Goal: Task Accomplishment & Management: Complete application form

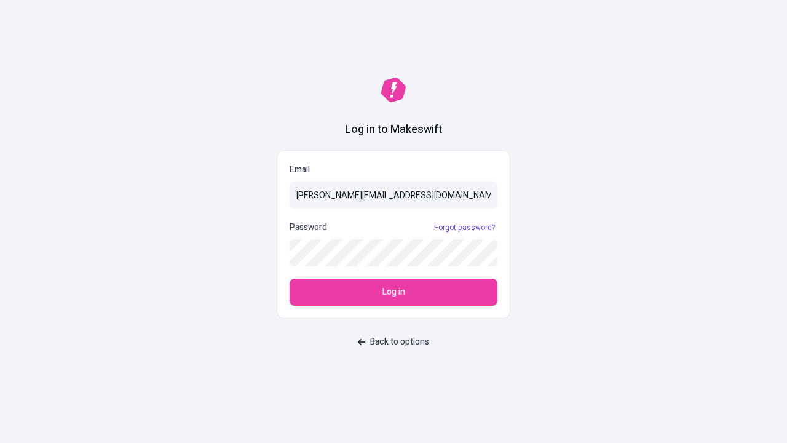
type input "sasha+test-ui@makeswift.com"
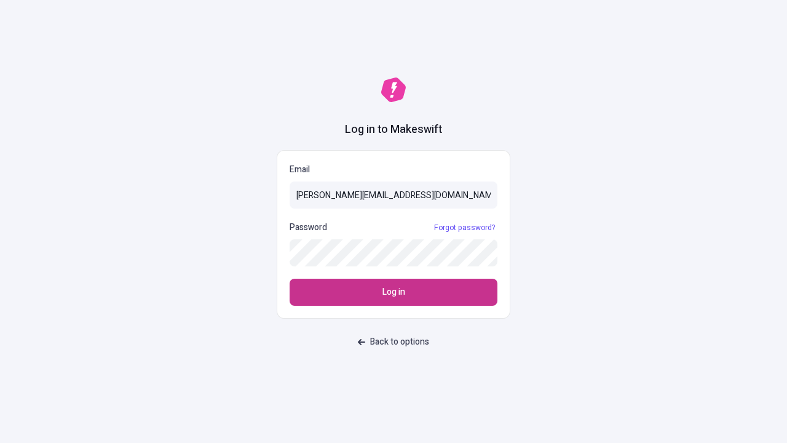
click at [394, 292] on span "Log in" at bounding box center [394, 292] width 23 height 14
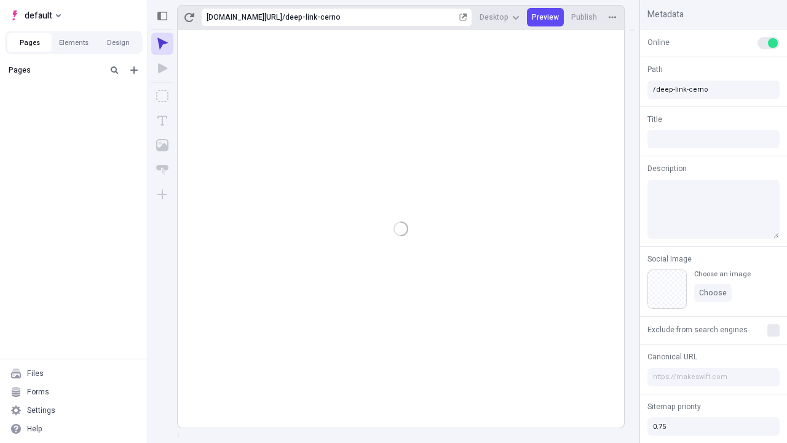
type input "/deep-link-cerno"
click at [34, 15] on span "default" at bounding box center [39, 15] width 28 height 15
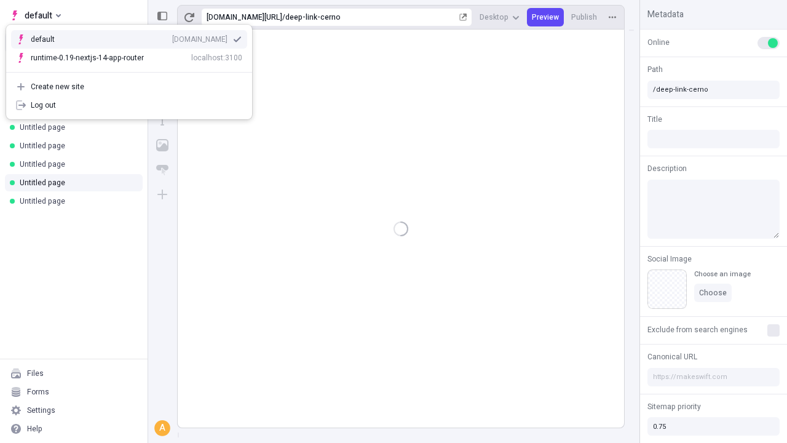
click at [129, 87] on div "Create new site" at bounding box center [137, 87] width 212 height 10
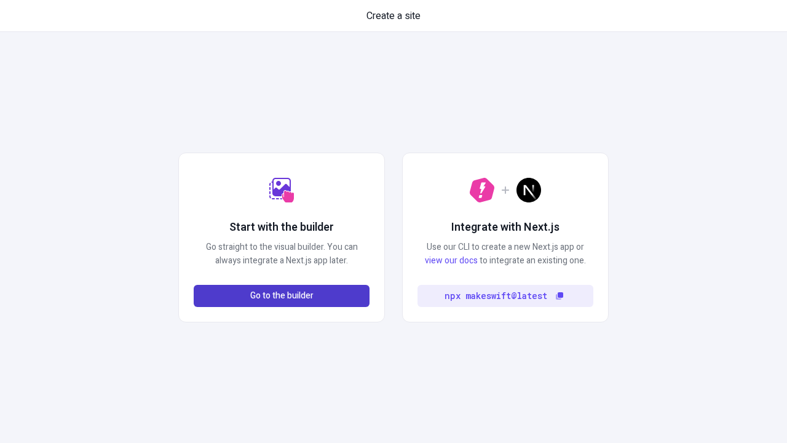
click at [282, 296] on span "Go to the builder" at bounding box center [281, 296] width 63 height 14
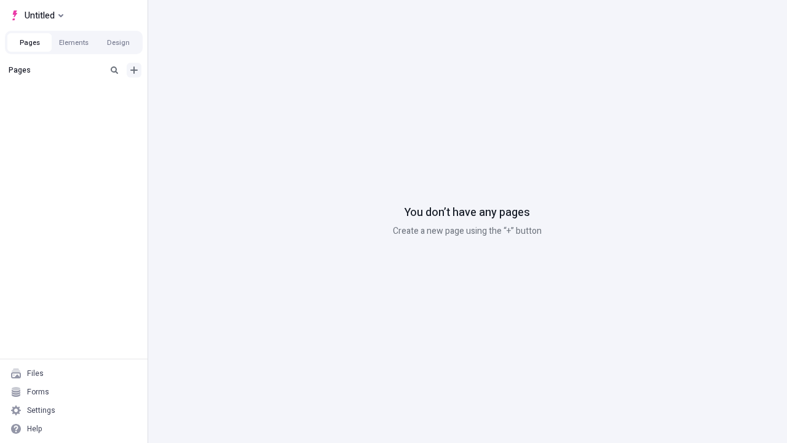
click at [134, 70] on icon "Add new" at bounding box center [133, 69] width 7 height 7
click at [199, 95] on span "Blank page" at bounding box center [207, 95] width 76 height 10
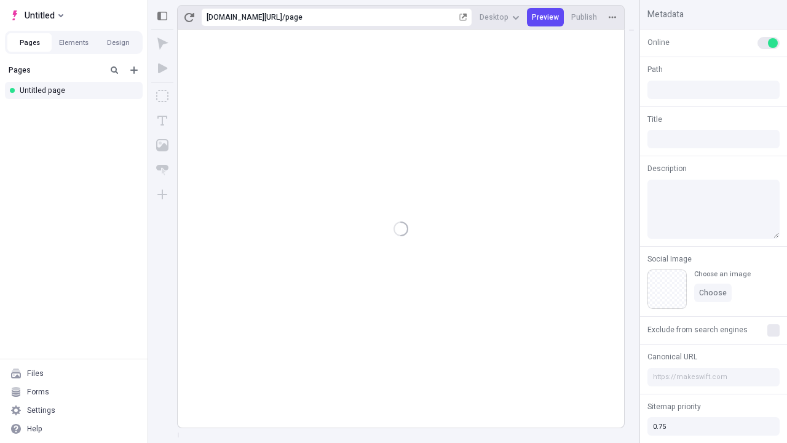
type input "/page"
click at [585, 17] on span "Publish" at bounding box center [584, 17] width 26 height 10
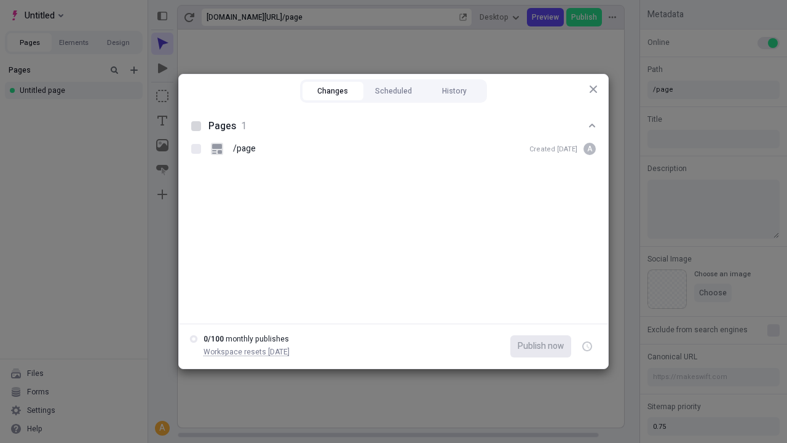
click at [333, 91] on button "Changes" at bounding box center [333, 91] width 61 height 18
click at [196, 126] on div at bounding box center [196, 126] width 10 height 10
checkbox input "true"
click at [587, 346] on icon "button" at bounding box center [588, 346] width 3 height 4
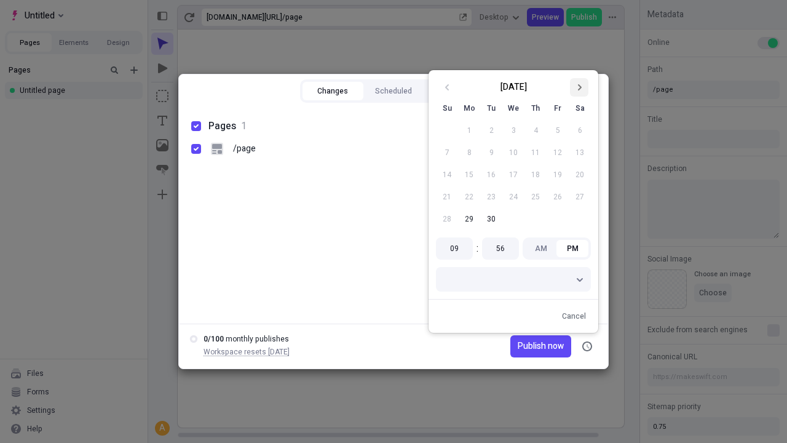
click at [579, 87] on icon "Go to next month" at bounding box center [579, 87] width 7 height 7
click at [514, 130] on button "1" at bounding box center [513, 130] width 22 height 22
click at [522, 346] on span "Publish now" at bounding box center [541, 346] width 46 height 14
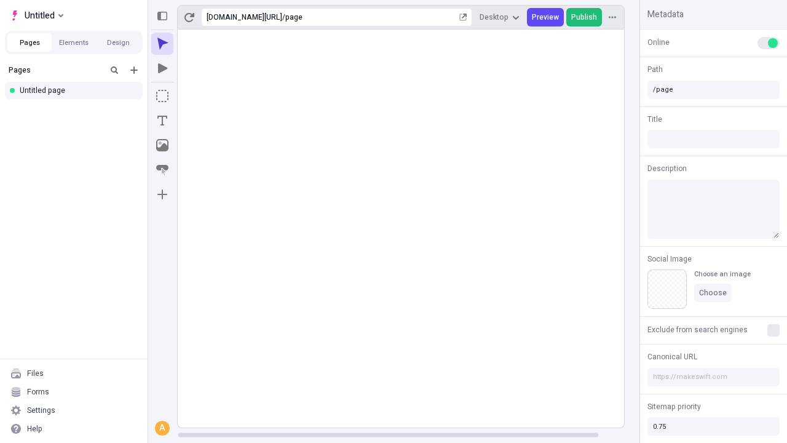
click at [585, 17] on span "Publish" at bounding box center [584, 17] width 26 height 10
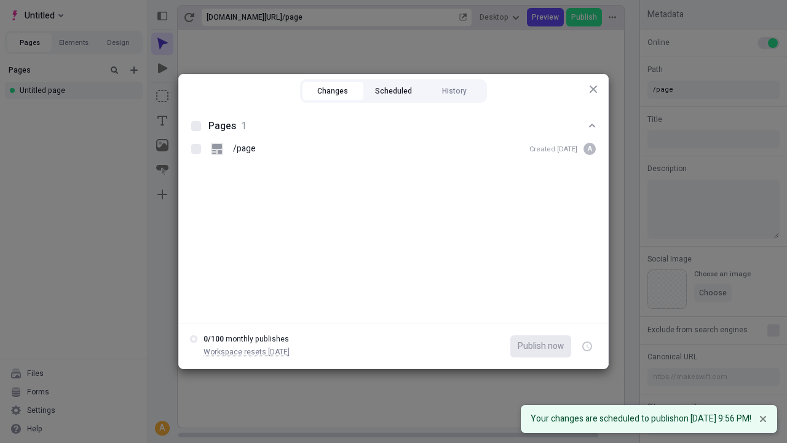
click at [394, 91] on button "Scheduled" at bounding box center [393, 91] width 61 height 18
